Goal: Navigation & Orientation: Understand site structure

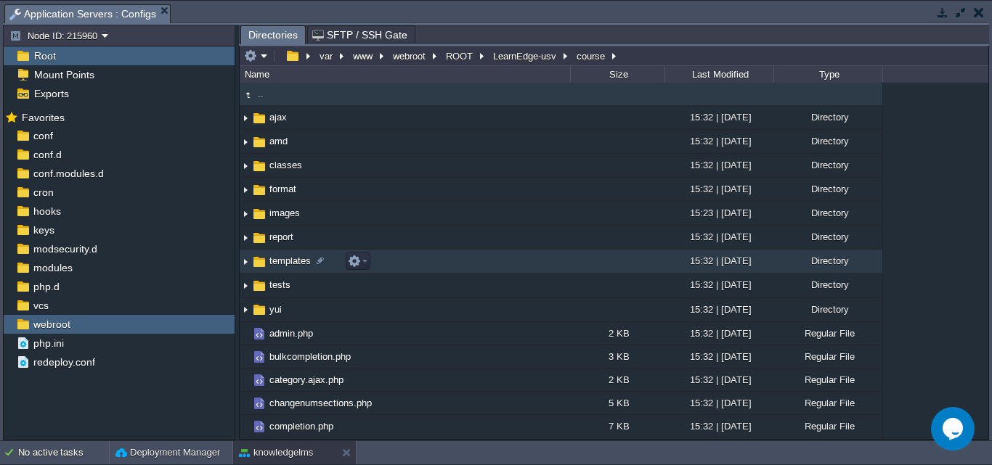
click at [282, 264] on span "templates" at bounding box center [290, 261] width 46 height 12
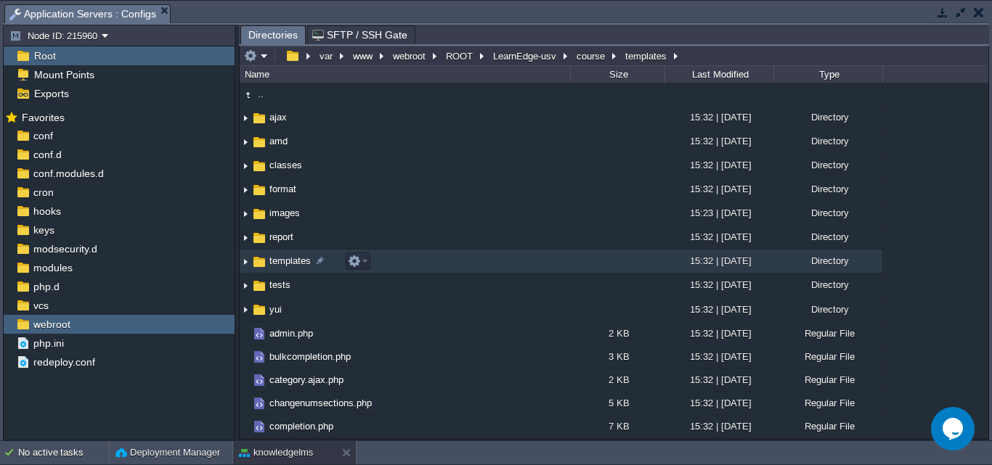
click at [282, 264] on span "templates" at bounding box center [290, 261] width 46 height 12
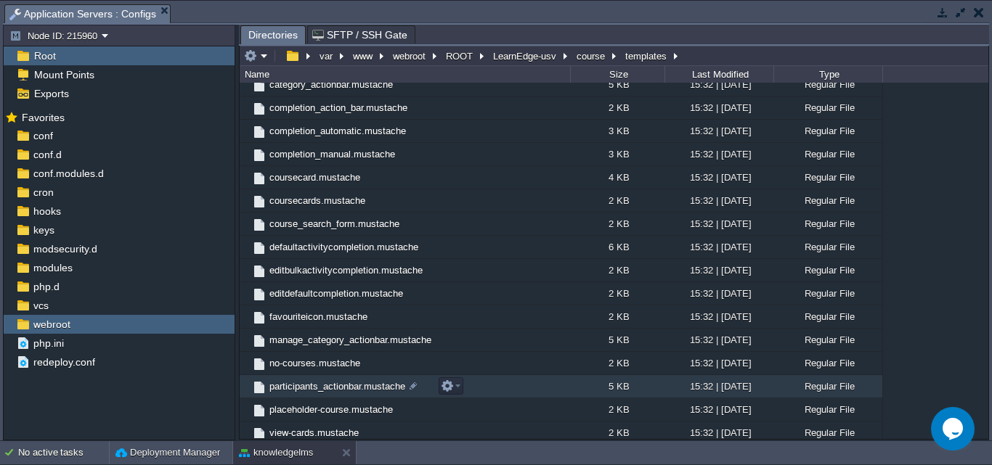
scroll to position [249, 0]
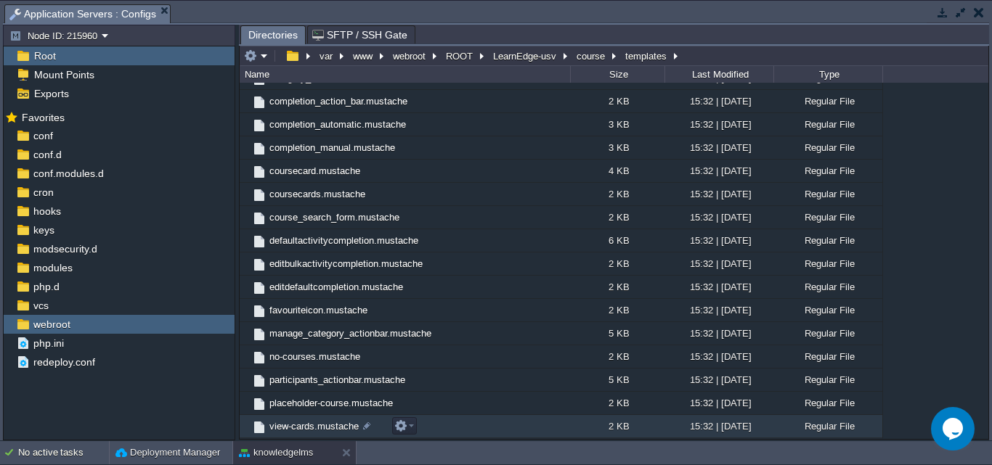
click at [306, 425] on span "view-cards.mustache" at bounding box center [314, 426] width 94 height 12
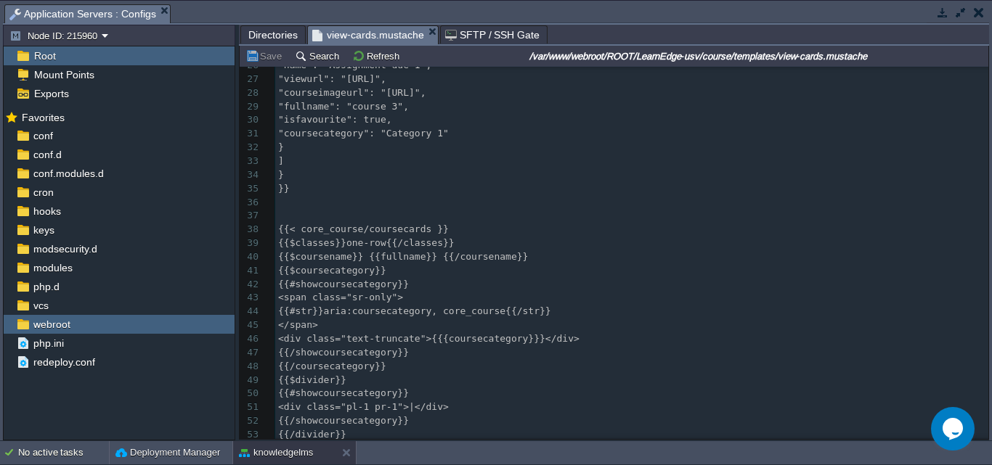
scroll to position [0, 0]
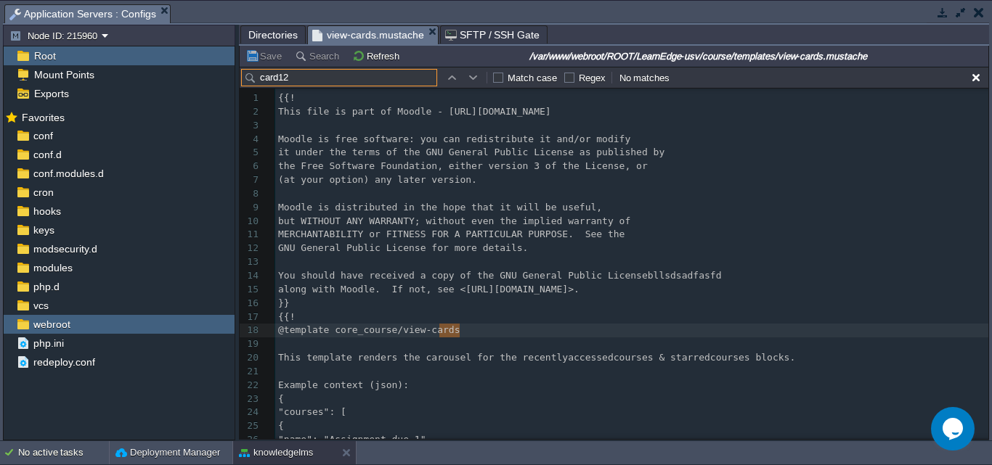
type input "card123"
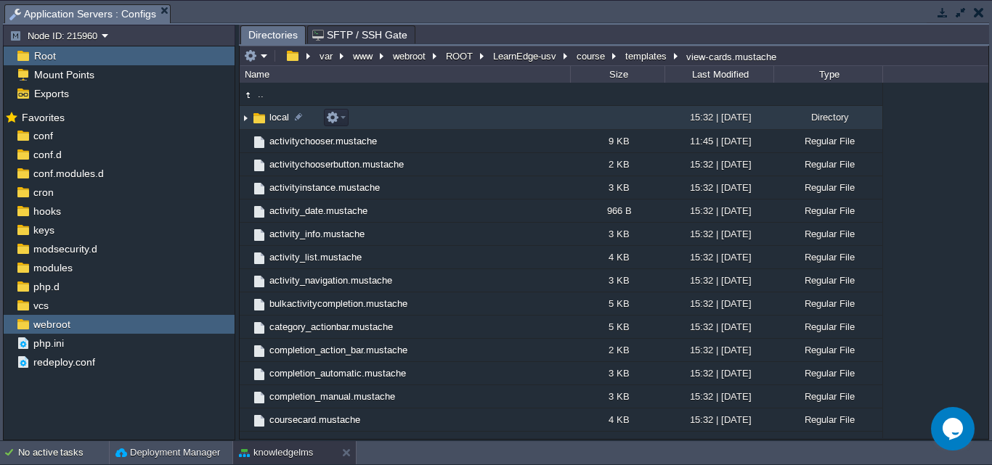
click at [276, 116] on span "local" at bounding box center [279, 117] width 24 height 12
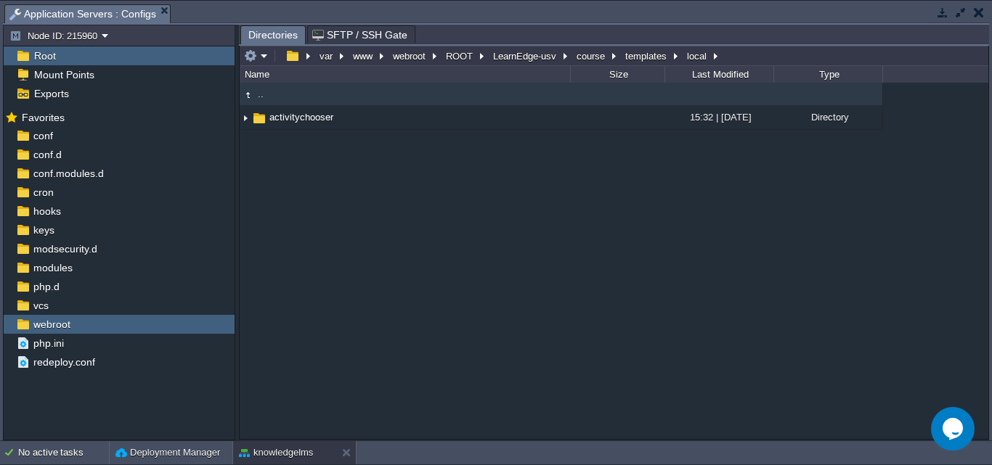
click at [273, 99] on td ".." at bounding box center [405, 94] width 330 height 23
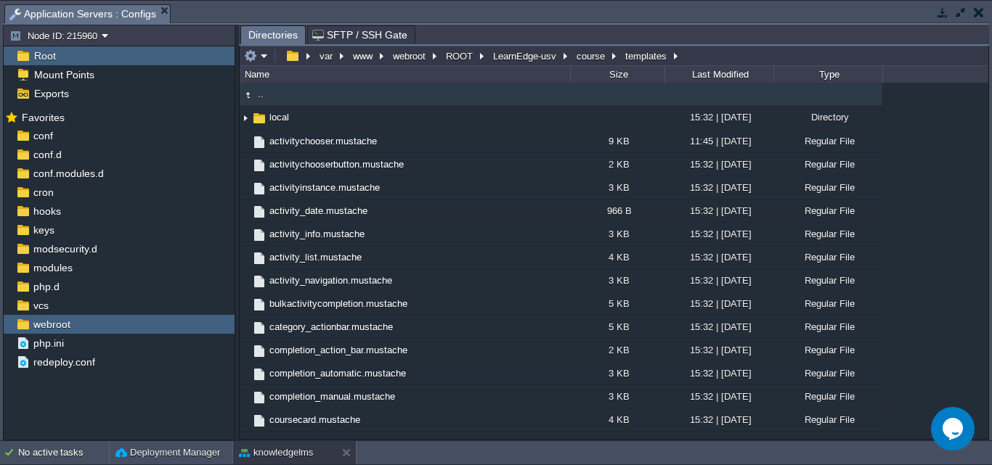
click at [275, 96] on td ".." at bounding box center [405, 94] width 330 height 23
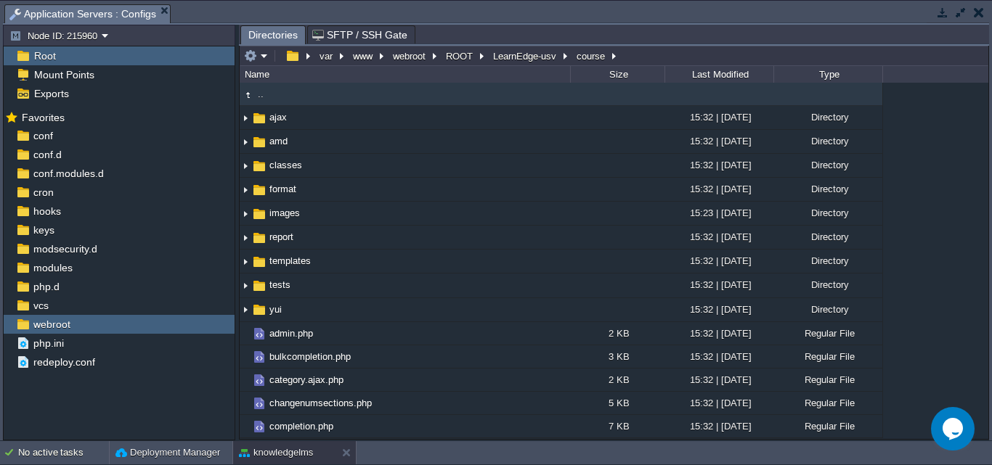
click at [266, 93] on td ".." at bounding box center [405, 94] width 330 height 23
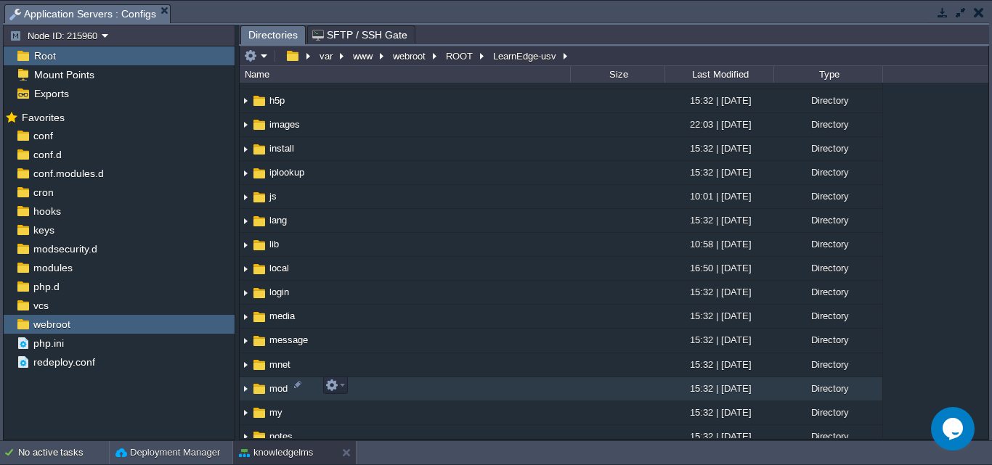
scroll to position [726, 0]
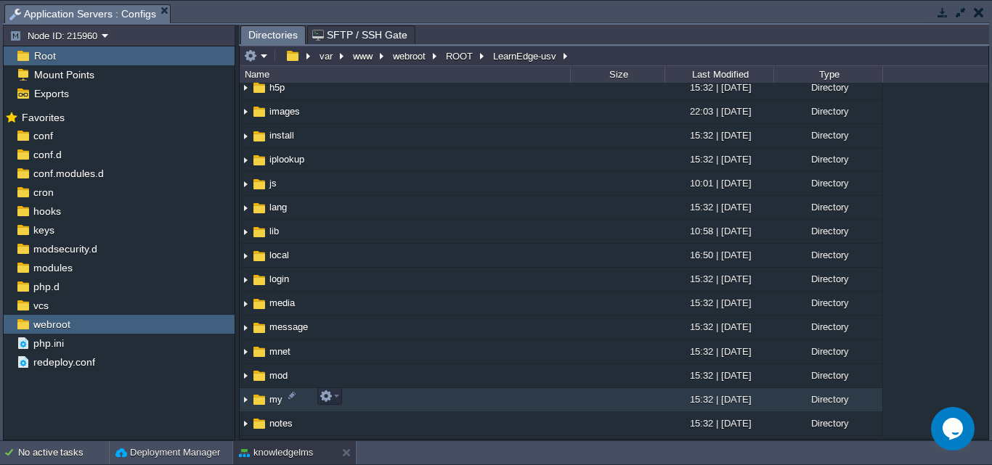
click at [275, 401] on span "my" at bounding box center [275, 399] width 17 height 12
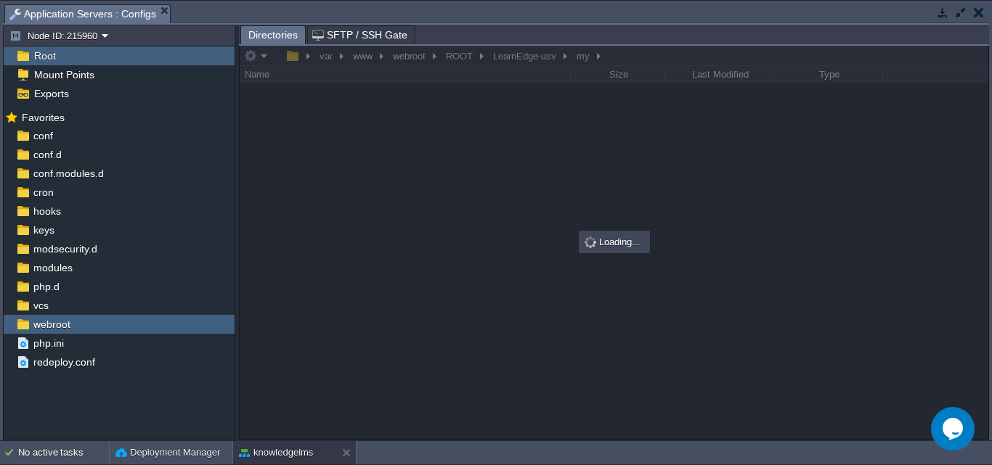
scroll to position [0, 0]
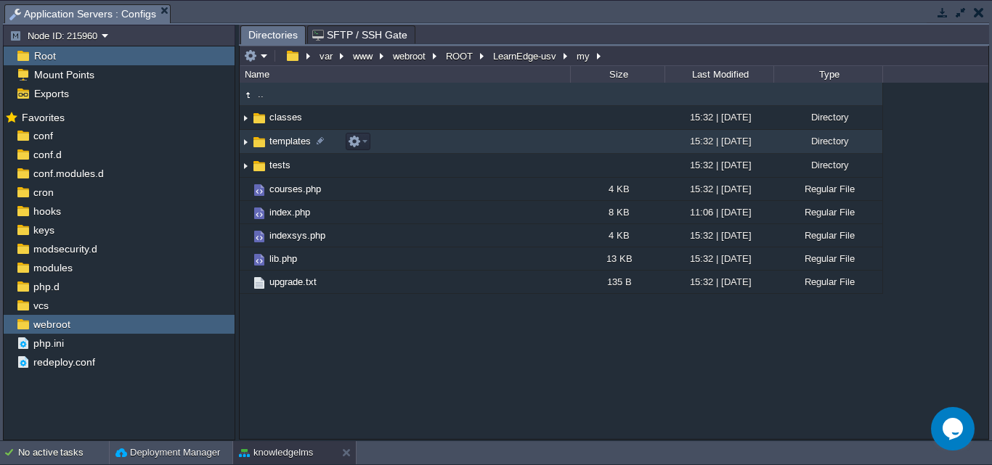
click at [274, 146] on span "templates" at bounding box center [290, 141] width 46 height 12
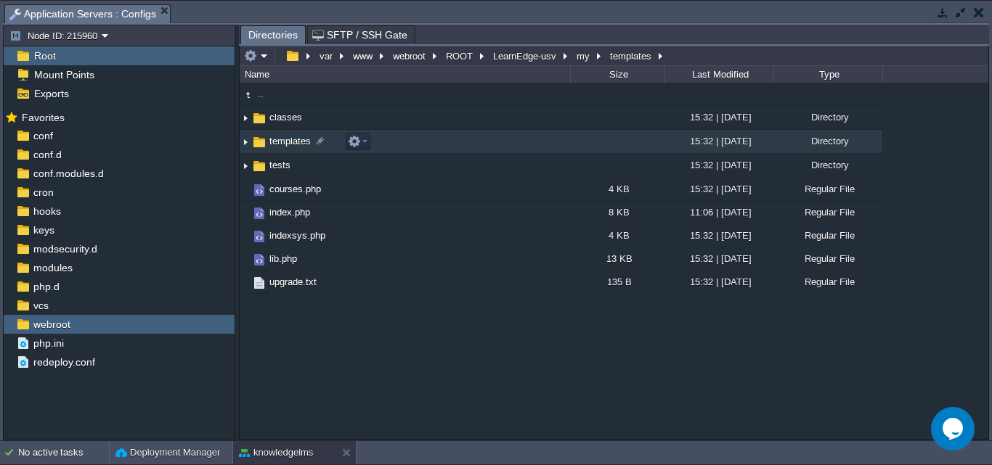
click at [274, 146] on span "templates" at bounding box center [290, 141] width 46 height 12
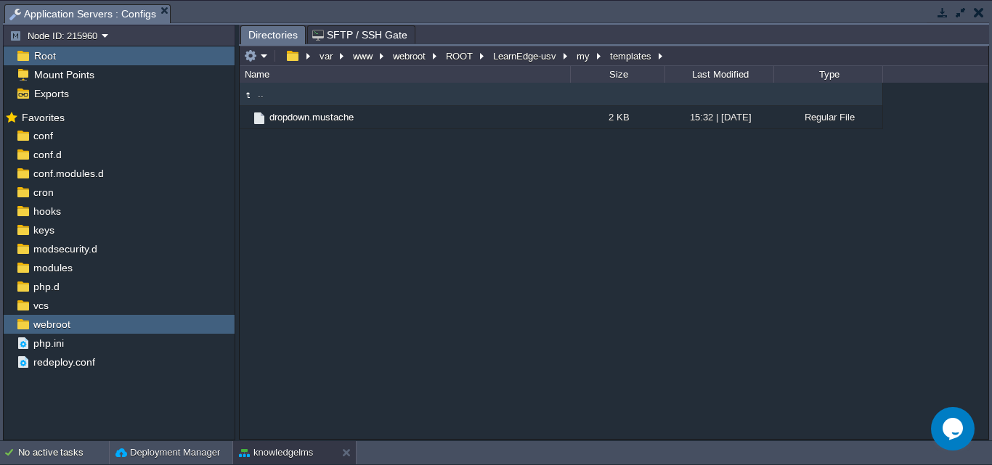
click at [267, 96] on td ".." at bounding box center [405, 94] width 330 height 23
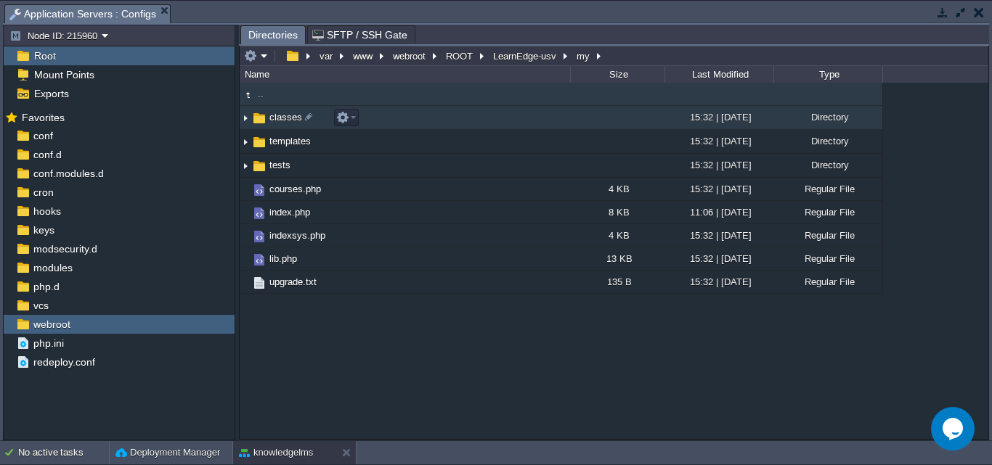
click at [285, 117] on span "classes" at bounding box center [285, 117] width 37 height 12
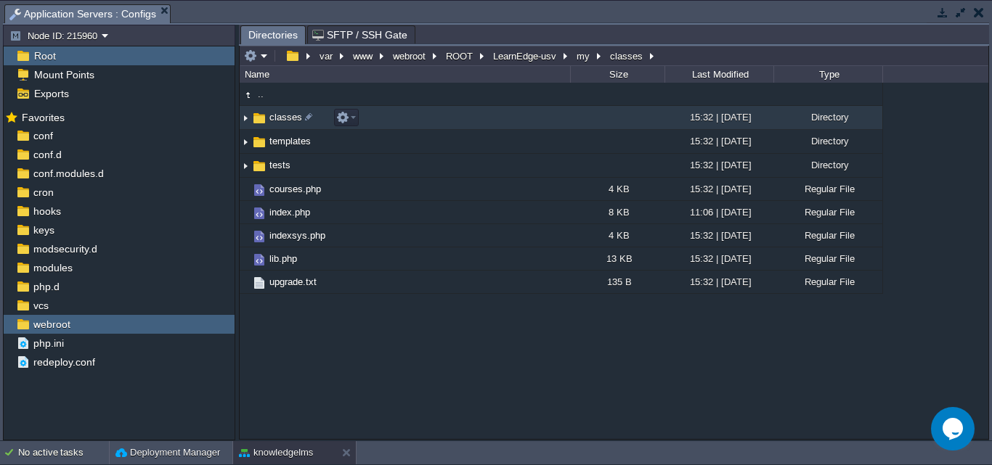
click at [285, 117] on span "classes" at bounding box center [285, 117] width 37 height 12
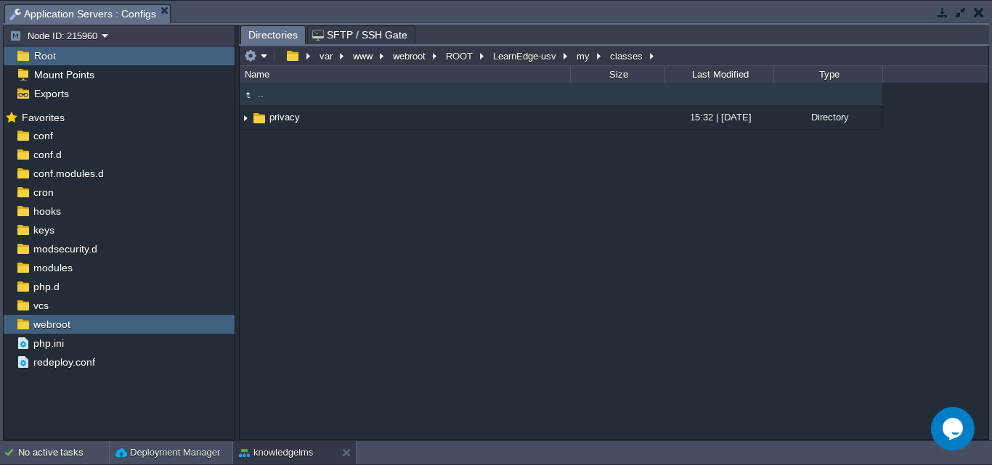
click at [267, 99] on td ".." at bounding box center [405, 94] width 330 height 23
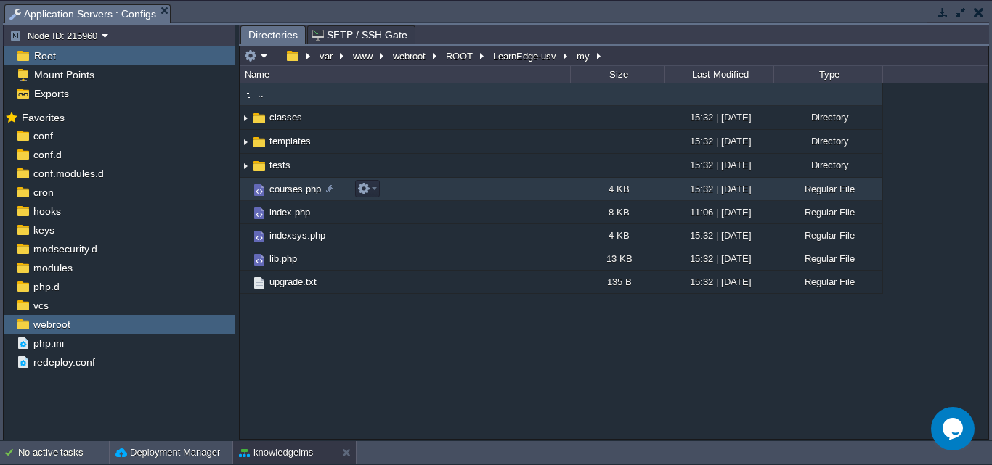
click at [277, 189] on span "courses.php" at bounding box center [295, 189] width 56 height 12
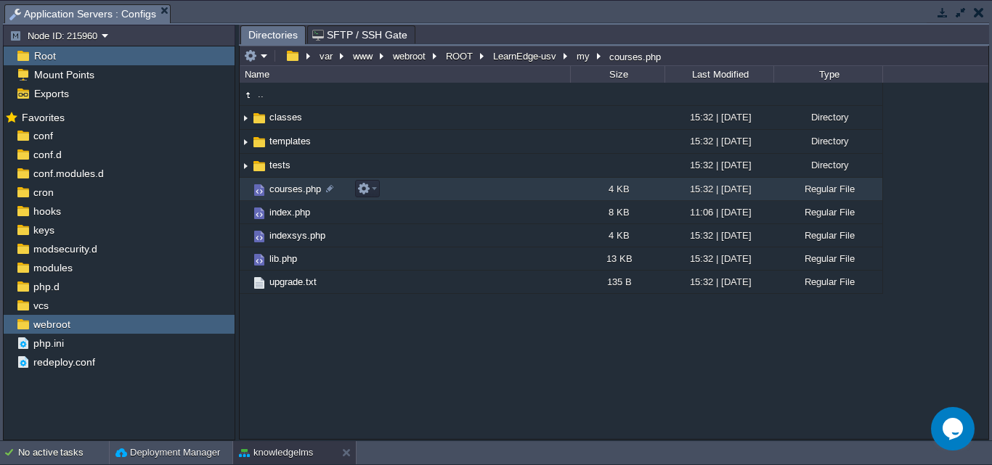
click at [277, 189] on span "courses.php" at bounding box center [295, 189] width 56 height 12
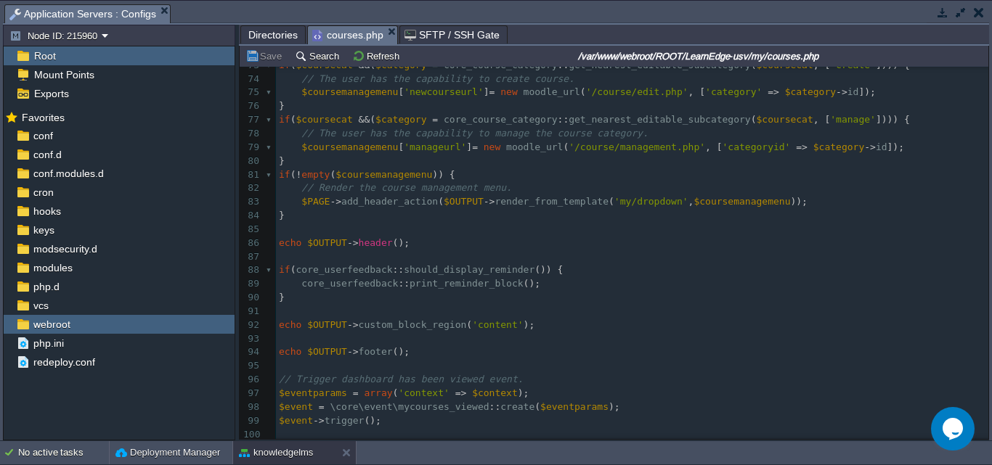
scroll to position [997, 0]
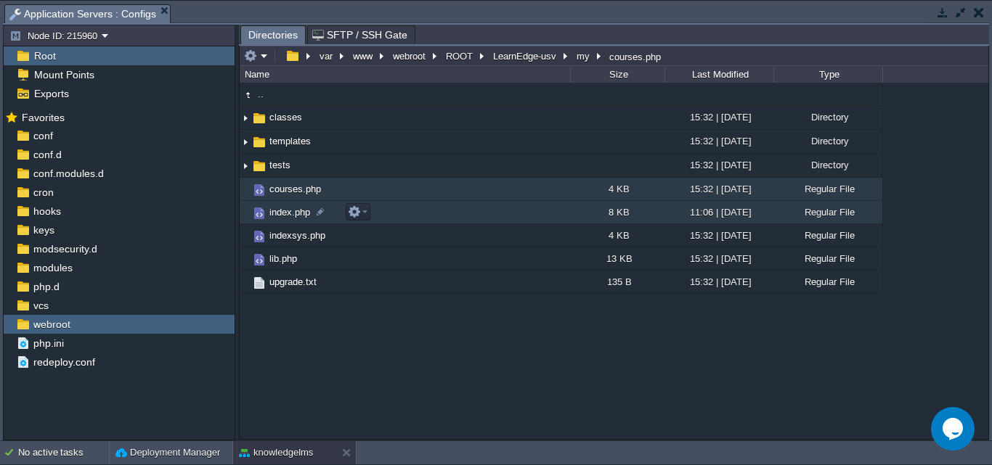
click at [287, 216] on span "index.php" at bounding box center [289, 212] width 45 height 12
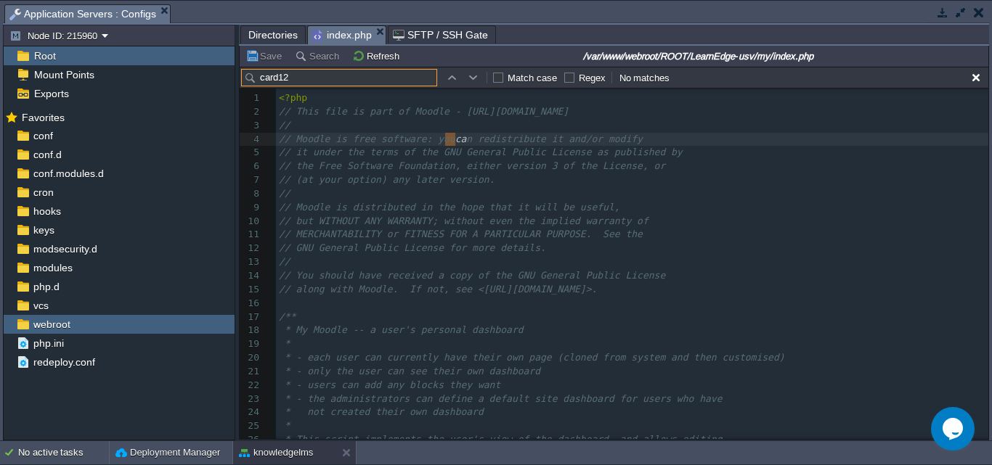
type input "card123"
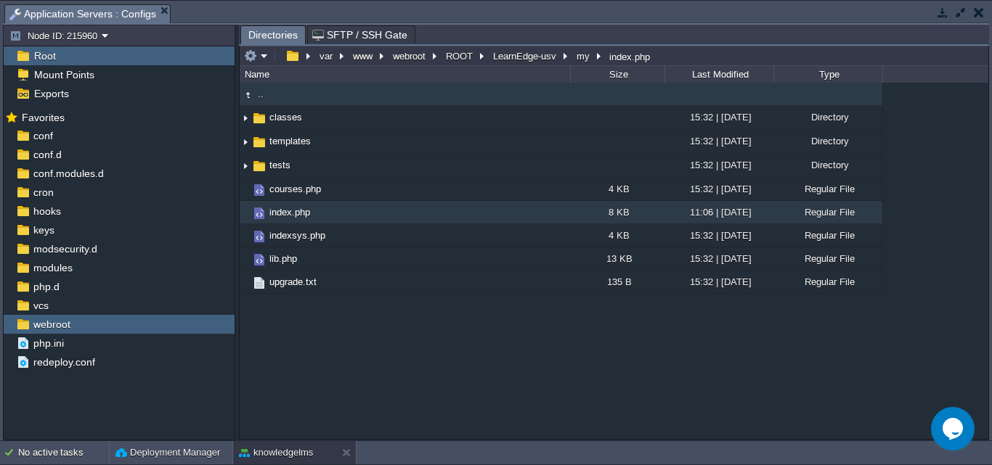
click at [267, 99] on td ".." at bounding box center [405, 94] width 330 height 23
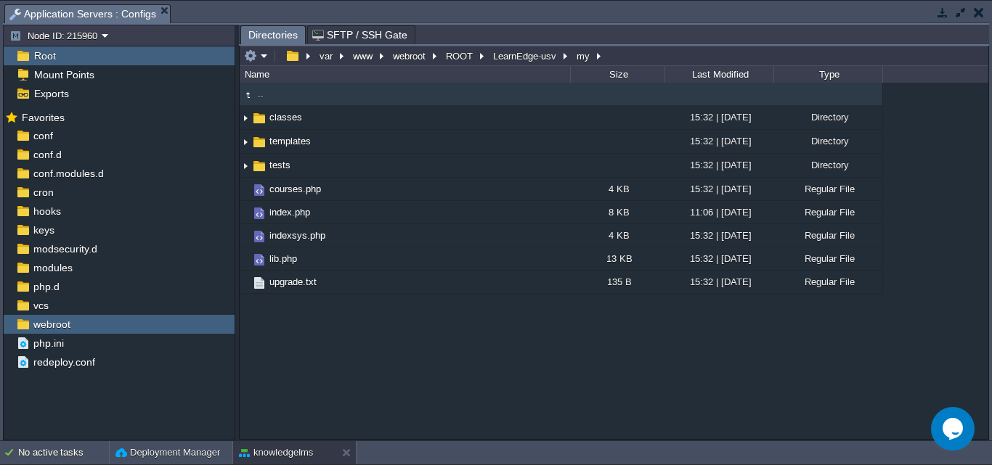
click at [267, 99] on td ".." at bounding box center [405, 94] width 330 height 23
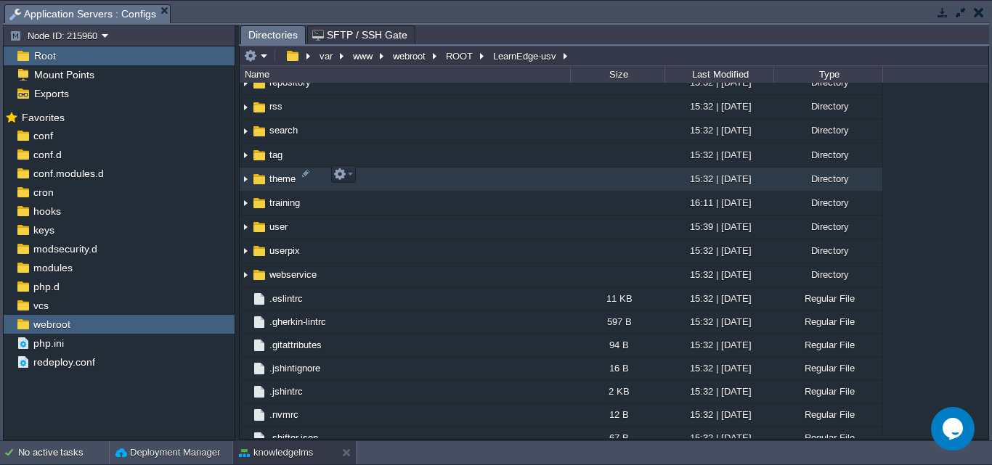
click at [274, 177] on span "theme" at bounding box center [282, 179] width 30 height 12
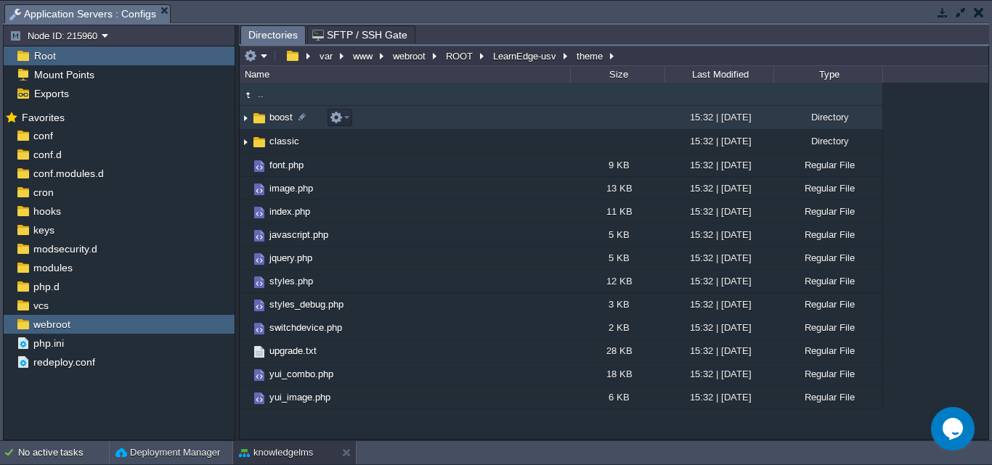
click at [278, 120] on span "boost" at bounding box center [281, 117] width 28 height 12
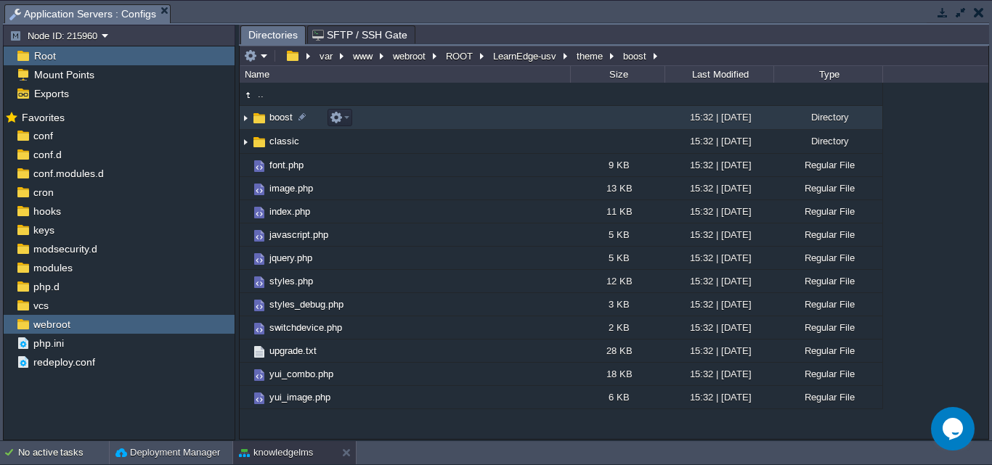
click at [278, 120] on span "boost" at bounding box center [281, 117] width 28 height 12
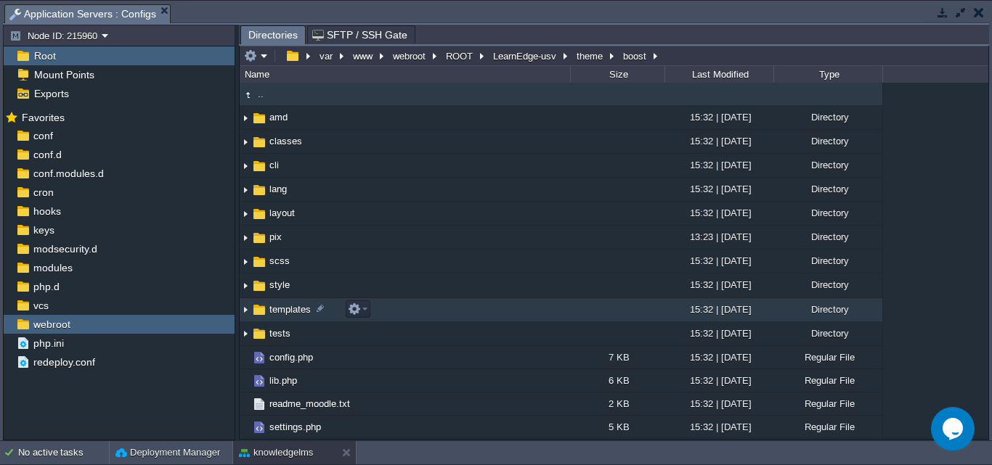
click at [283, 311] on span "templates" at bounding box center [290, 309] width 46 height 12
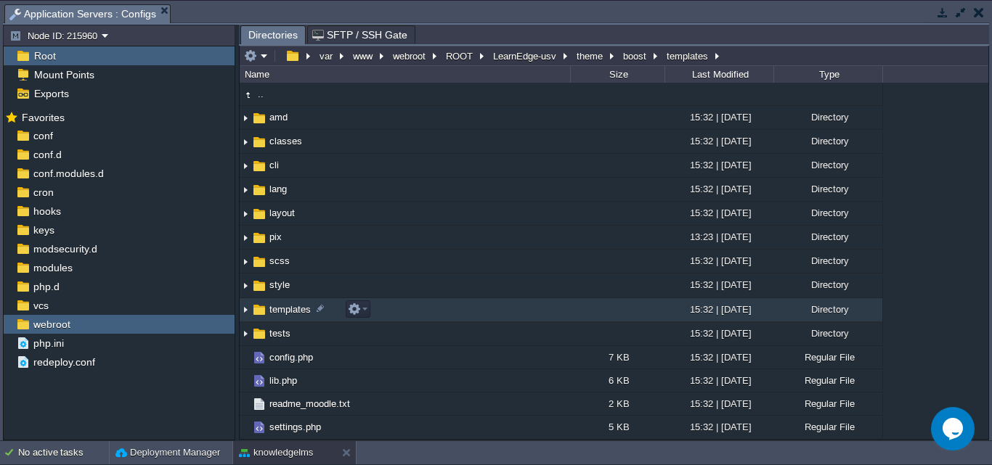
click at [283, 311] on span "templates" at bounding box center [290, 309] width 46 height 12
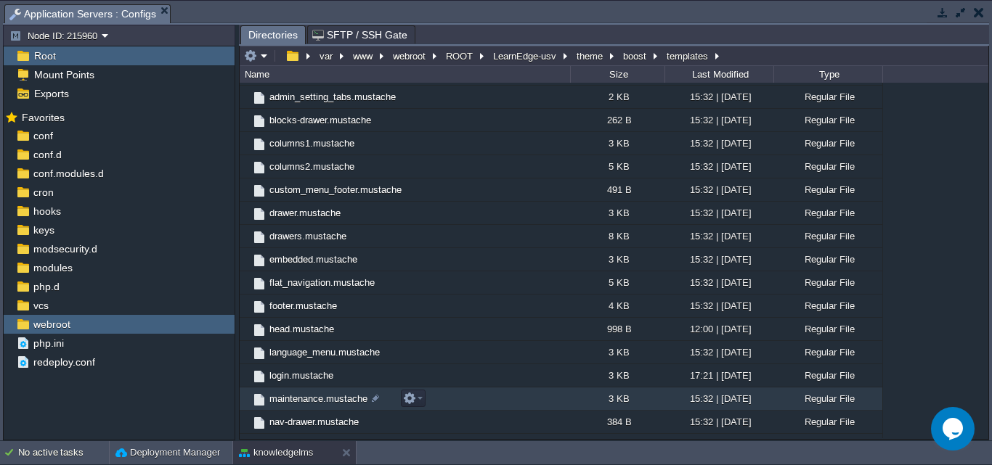
scroll to position [0, 0]
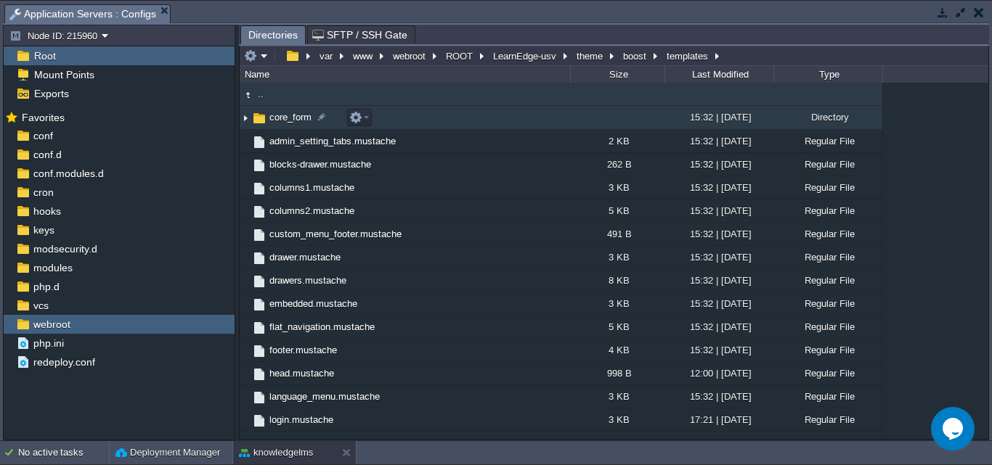
click at [277, 116] on span "core_form" at bounding box center [290, 117] width 46 height 12
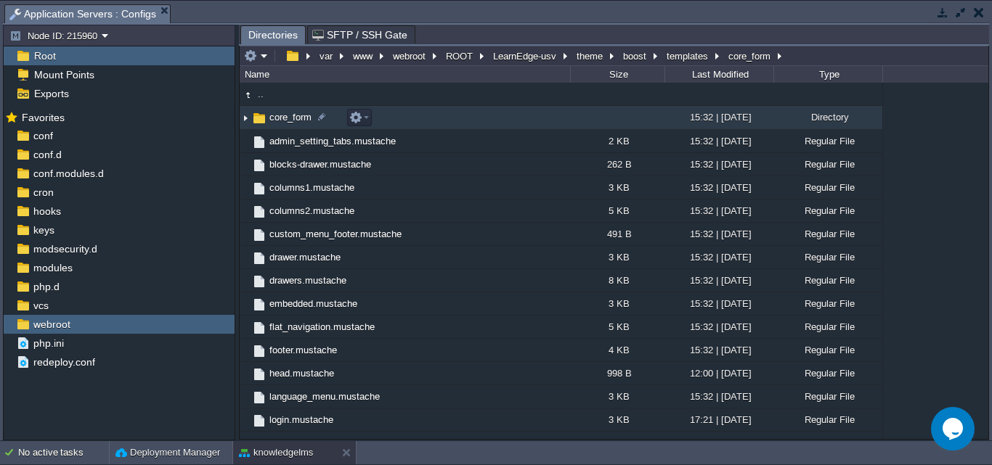
click at [277, 116] on span "core_form" at bounding box center [290, 117] width 46 height 12
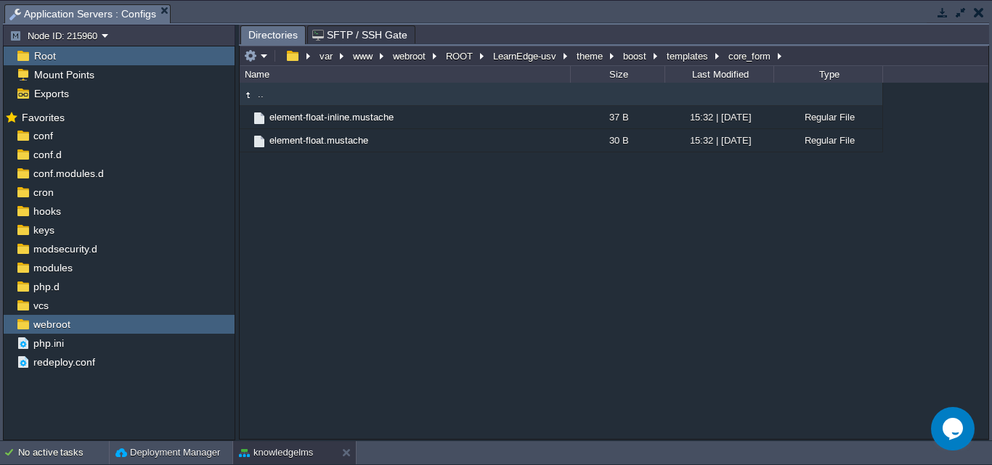
click at [259, 99] on span ".." at bounding box center [261, 94] width 10 height 12
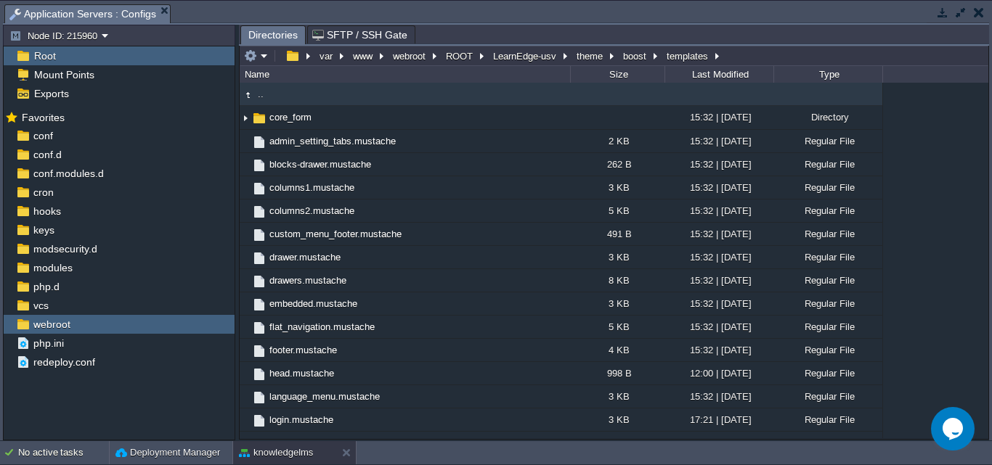
click at [259, 99] on span ".." at bounding box center [261, 94] width 10 height 12
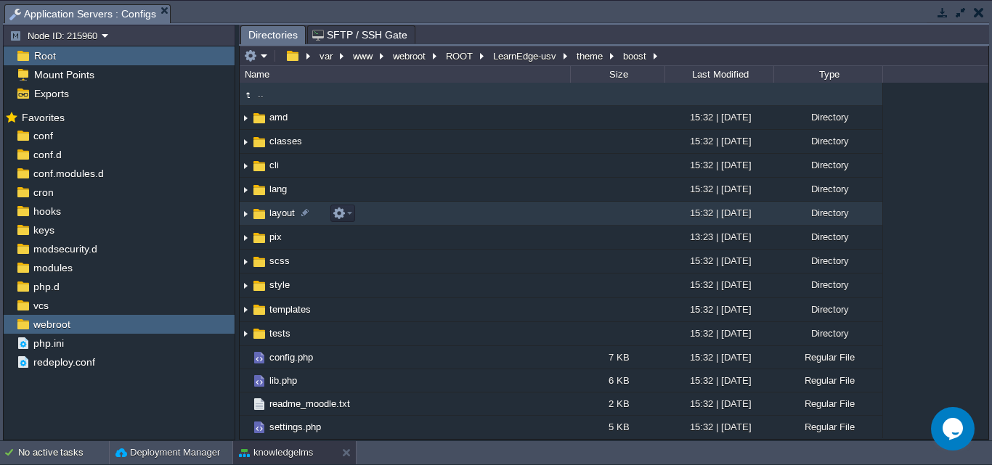
click at [273, 218] on span "layout" at bounding box center [282, 213] width 30 height 12
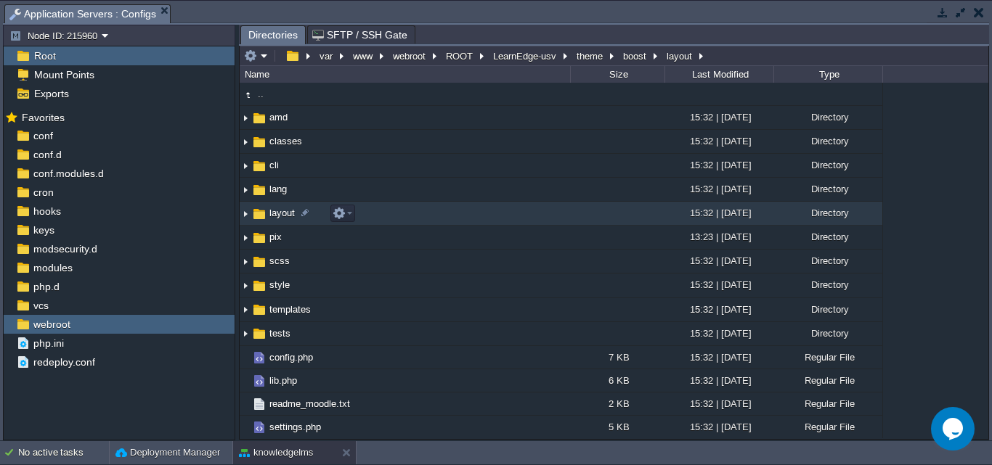
click at [273, 218] on span "layout" at bounding box center [282, 213] width 30 height 12
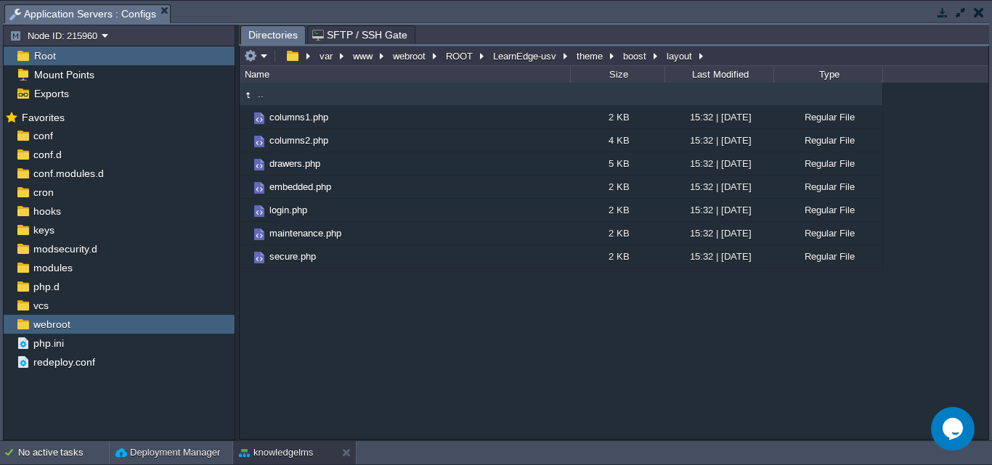
click at [271, 94] on td ".." at bounding box center [405, 94] width 330 height 23
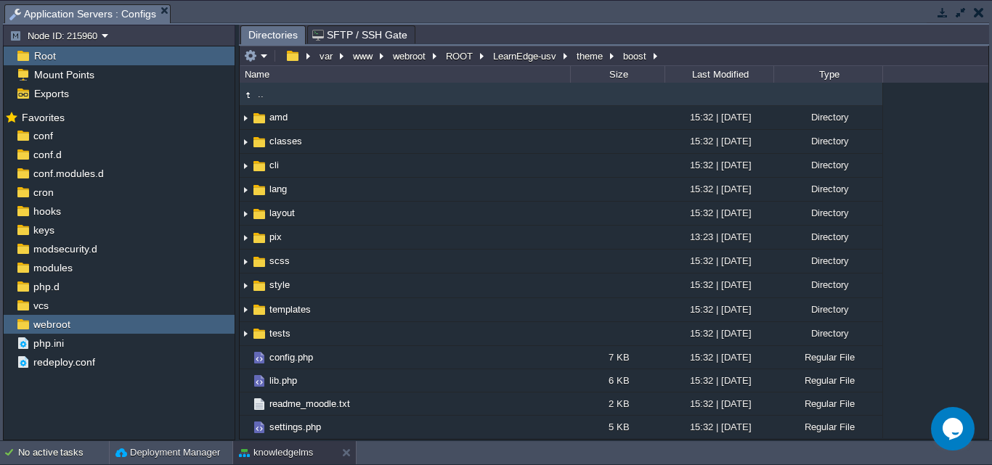
click at [271, 94] on td ".." at bounding box center [405, 94] width 330 height 23
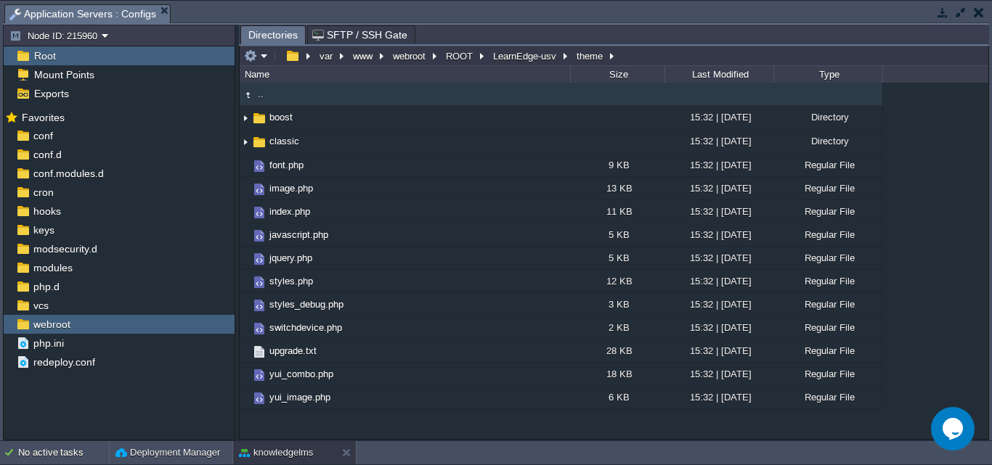
click at [273, 96] on td ".." at bounding box center [405, 94] width 330 height 23
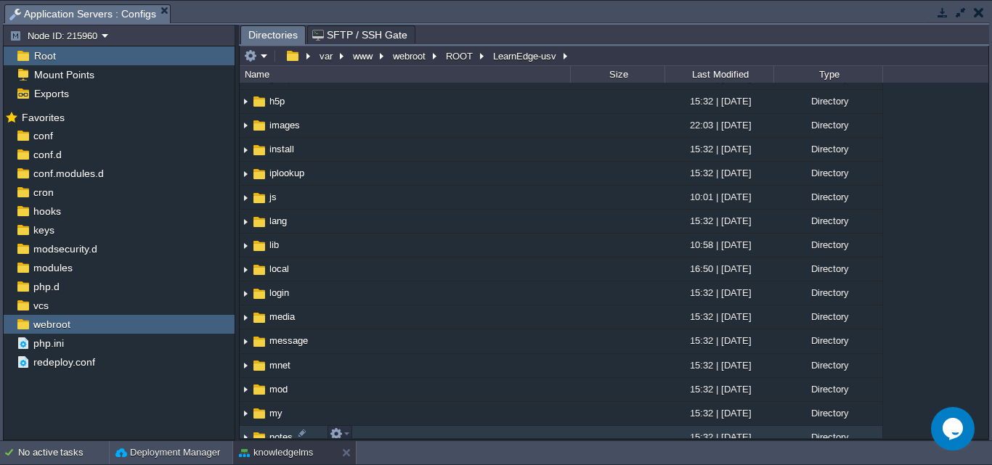
scroll to position [726, 0]
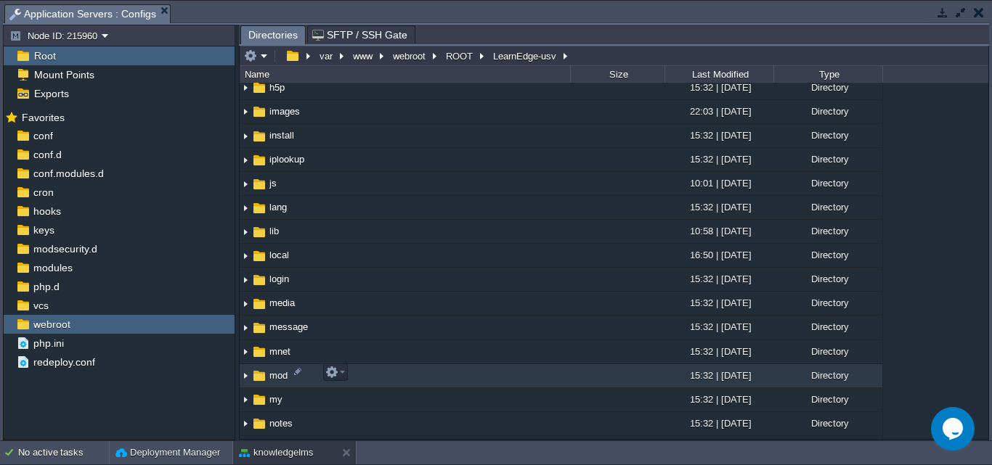
click at [277, 377] on span "mod" at bounding box center [278, 376] width 23 height 12
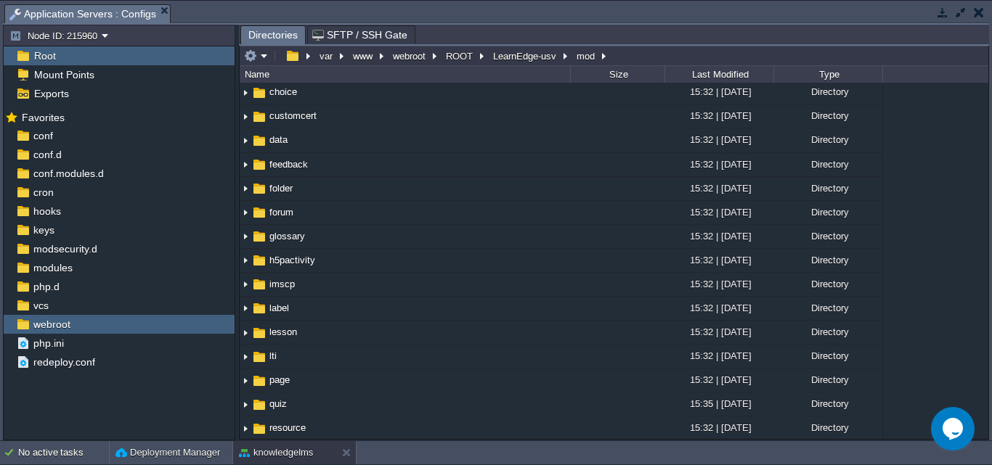
scroll to position [290, 0]
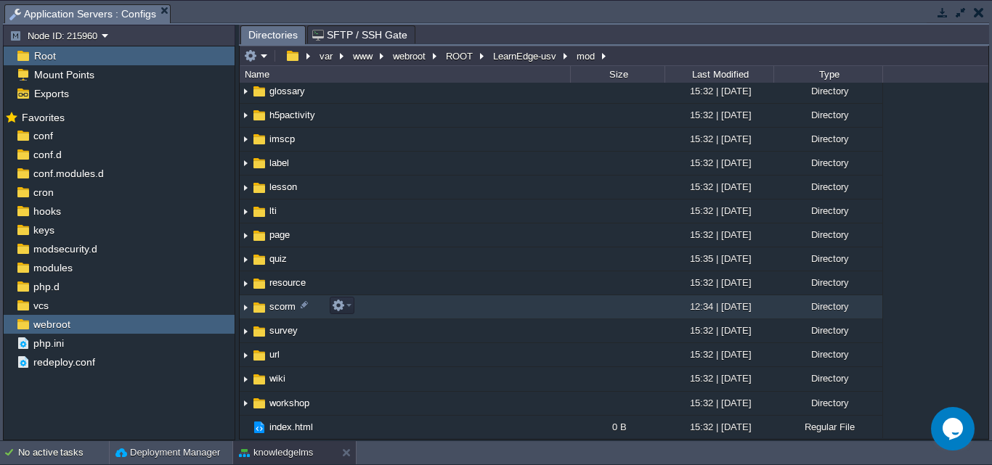
click at [280, 311] on span "scorm" at bounding box center [282, 307] width 30 height 12
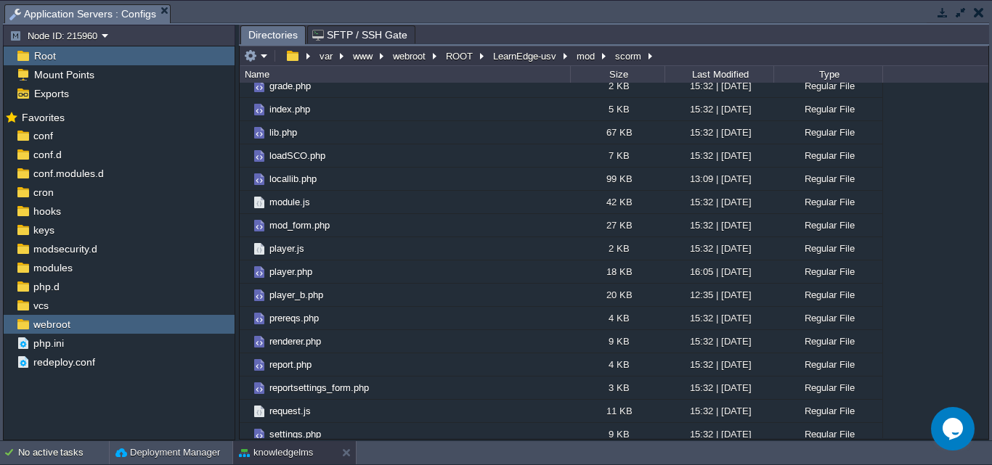
scroll to position [150, 0]
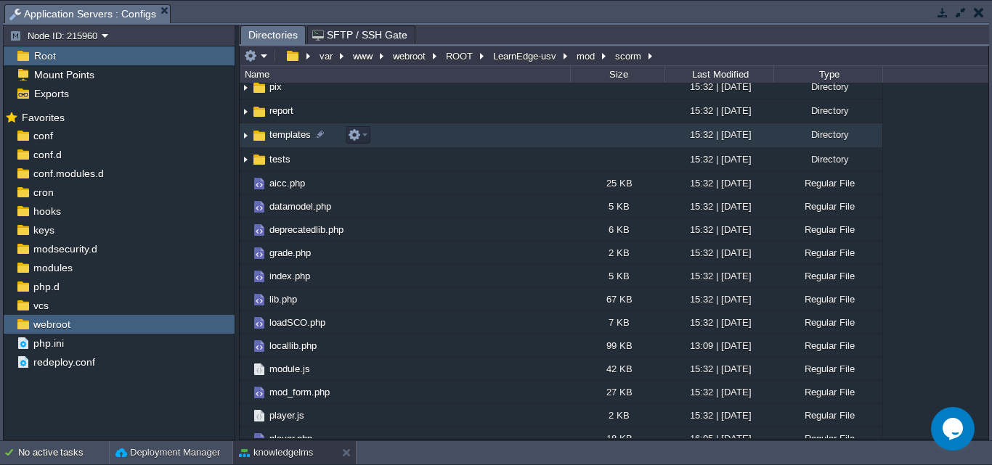
click at [278, 138] on span "templates" at bounding box center [290, 134] width 46 height 12
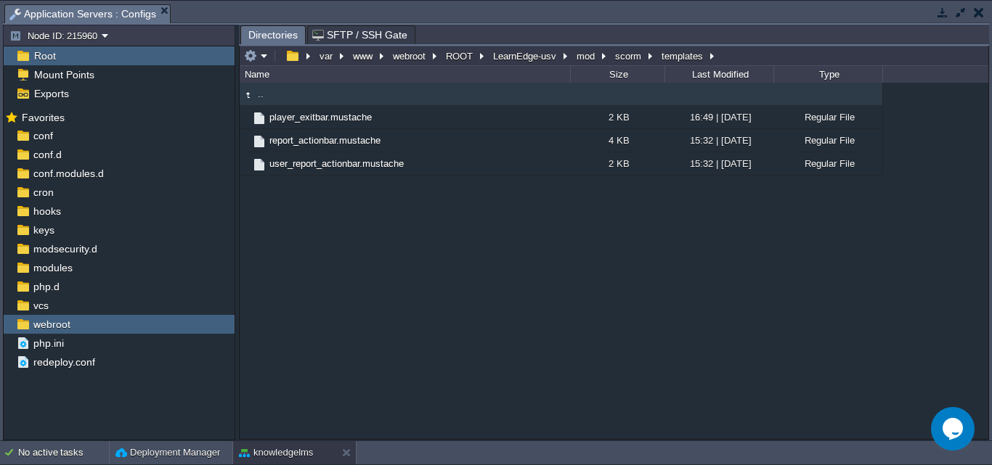
click at [261, 96] on span ".." at bounding box center [261, 94] width 10 height 12
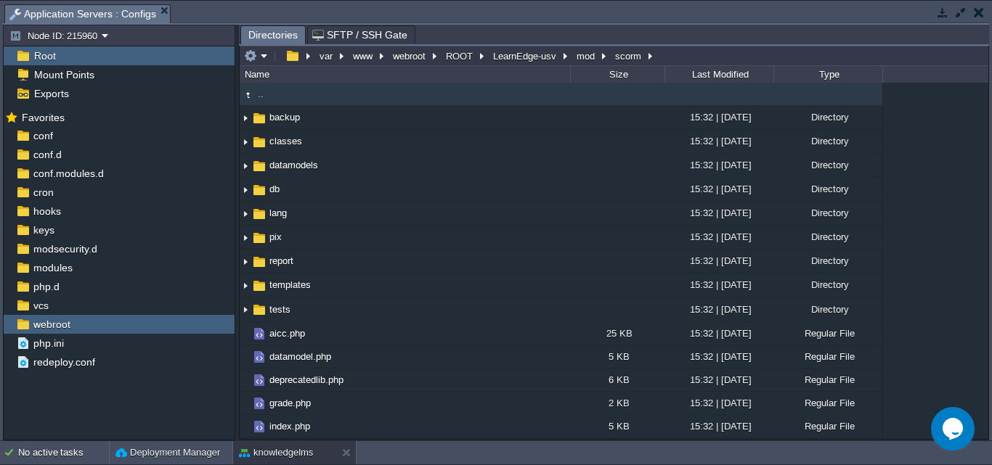
click at [261, 96] on span ".." at bounding box center [261, 94] width 10 height 12
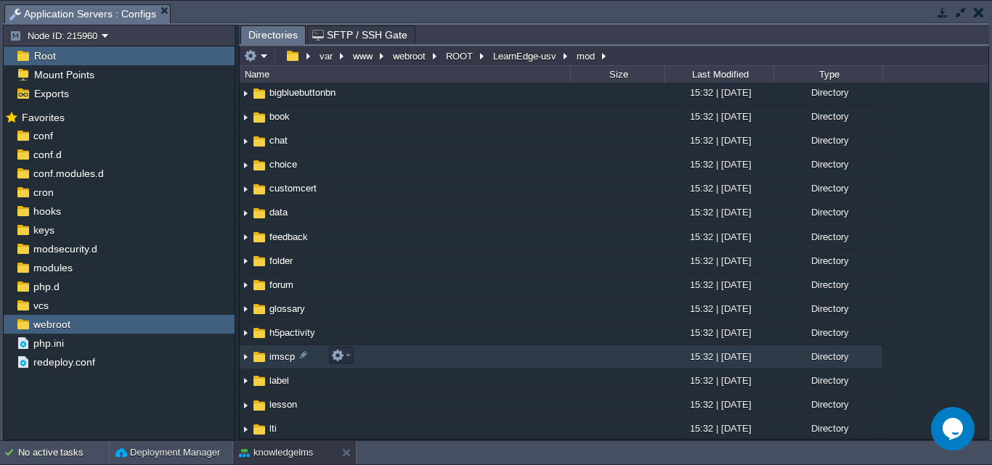
scroll to position [145, 0]
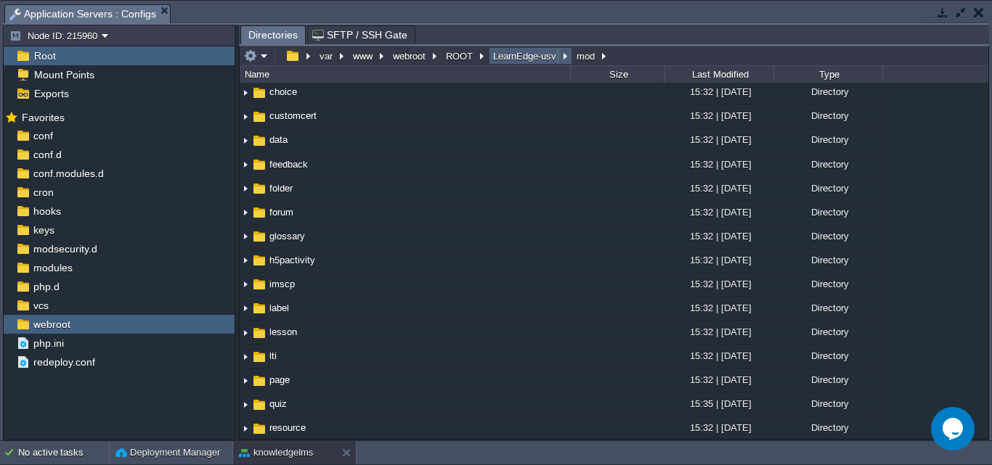
click at [501, 60] on button "LearnEdge-usv" at bounding box center [525, 55] width 69 height 13
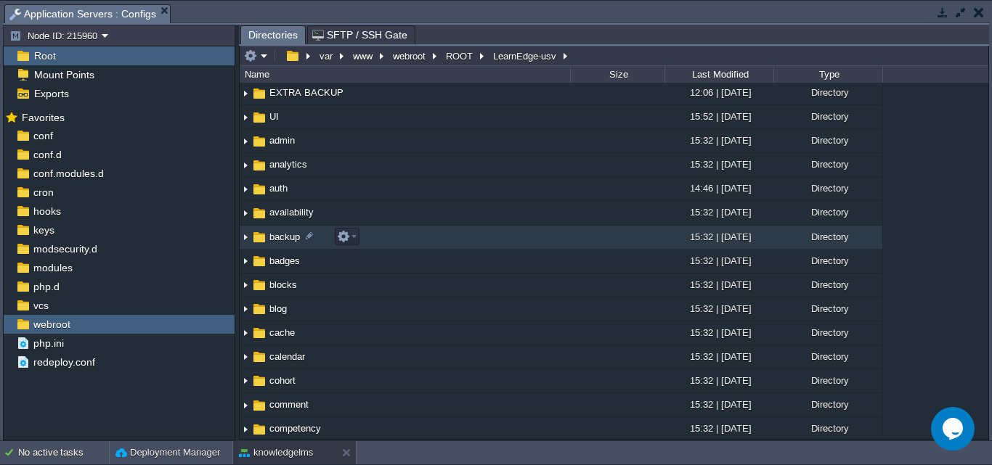
scroll to position [0, 0]
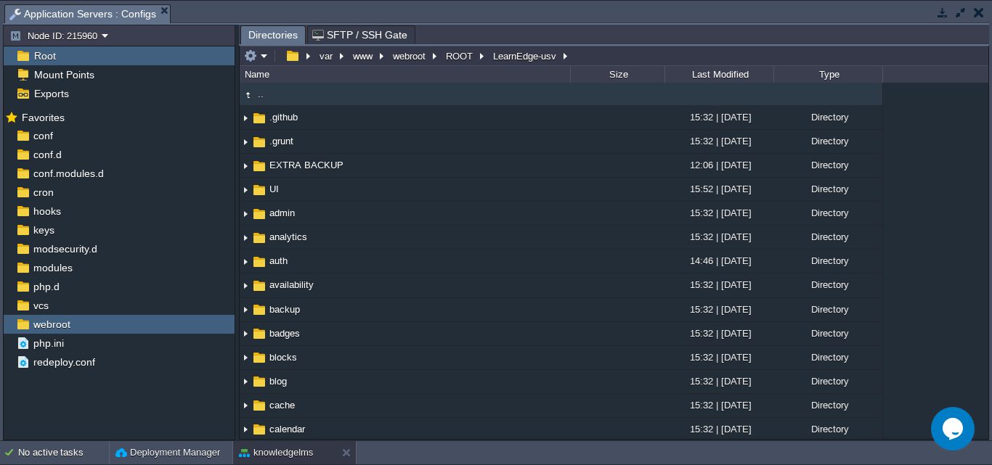
click at [981, 11] on button "button" at bounding box center [978, 12] width 10 height 13
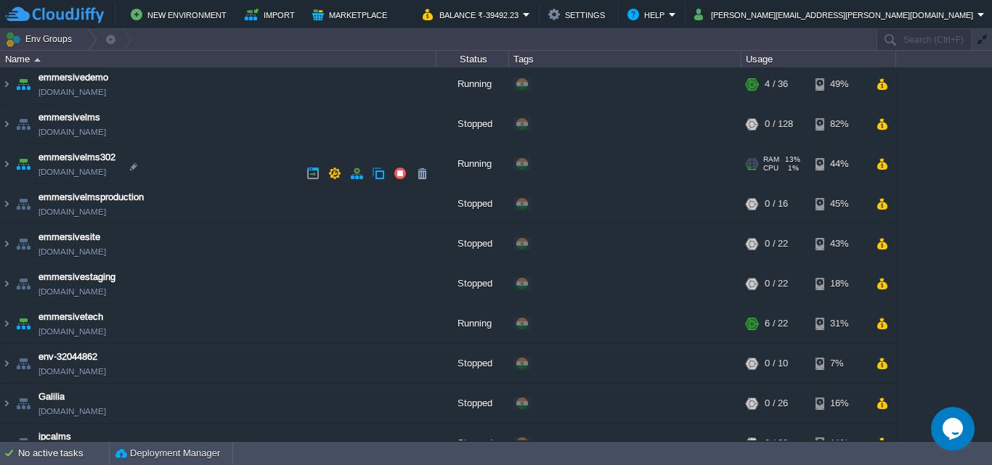
scroll to position [295, 0]
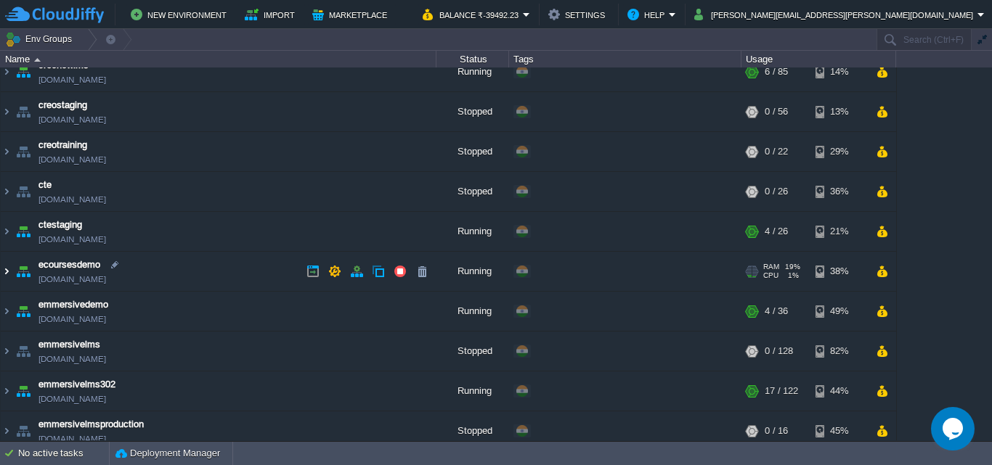
click at [4, 273] on img at bounding box center [7, 271] width 12 height 39
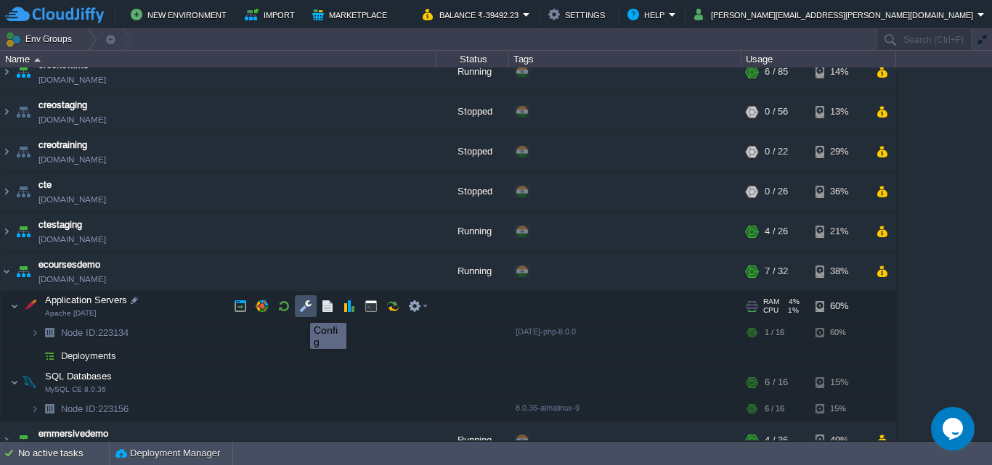
click at [305, 310] on button "button" at bounding box center [305, 306] width 13 height 13
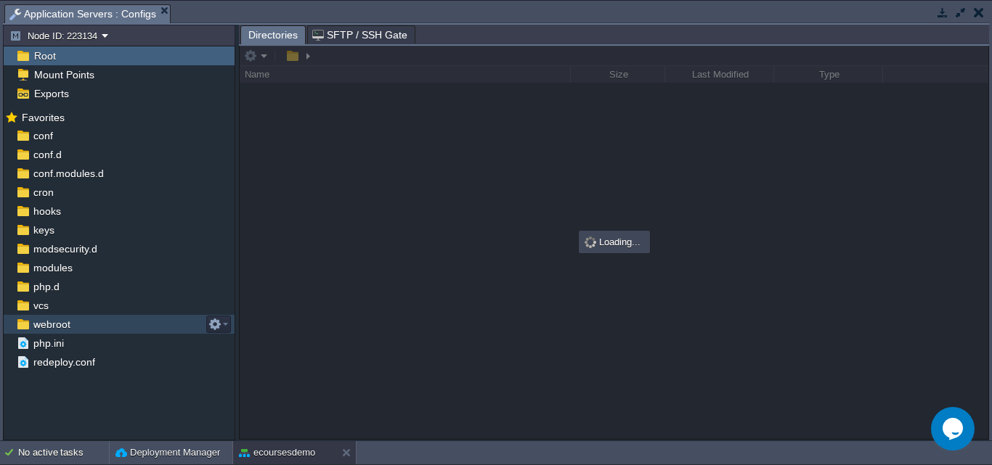
click at [52, 326] on span "webroot" at bounding box center [51, 324] width 42 height 13
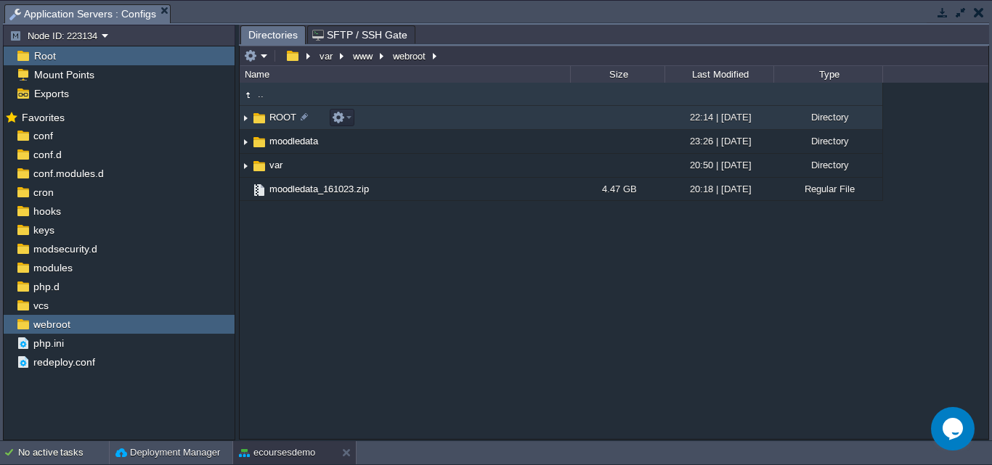
click at [279, 119] on span "ROOT" at bounding box center [282, 117] width 31 height 12
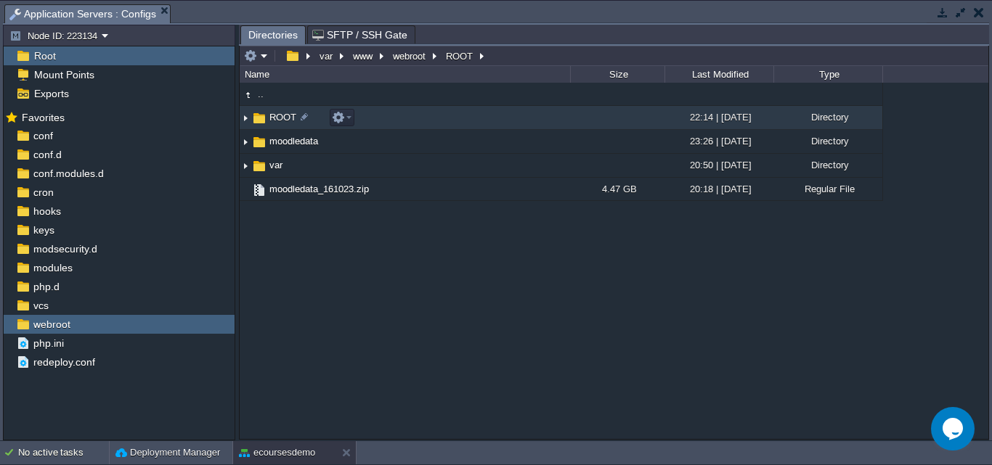
click at [279, 119] on span "ROOT" at bounding box center [282, 117] width 31 height 12
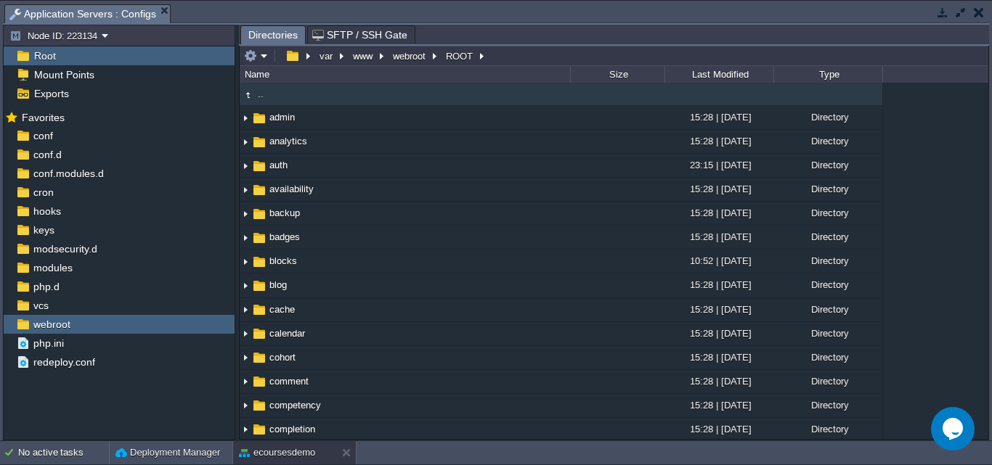
click at [979, 15] on button "button" at bounding box center [978, 12] width 10 height 13
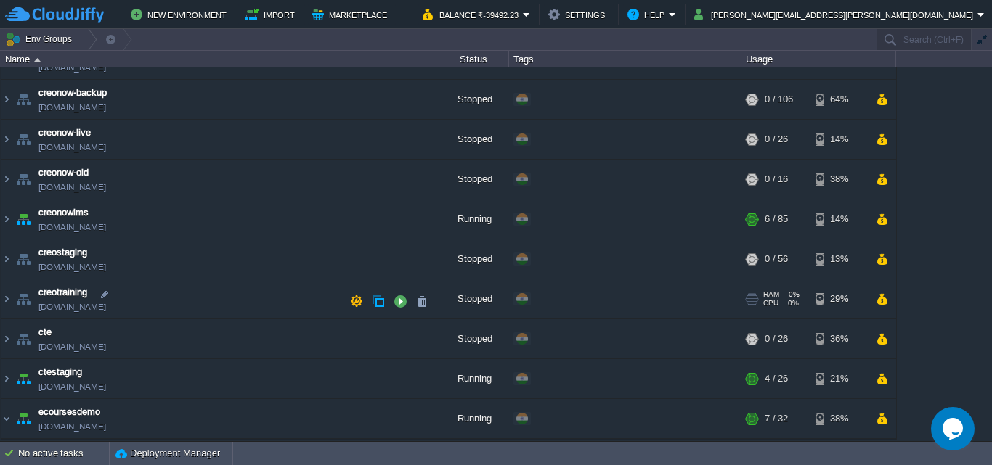
scroll to position [218, 0]
